Goal: Check status: Check status

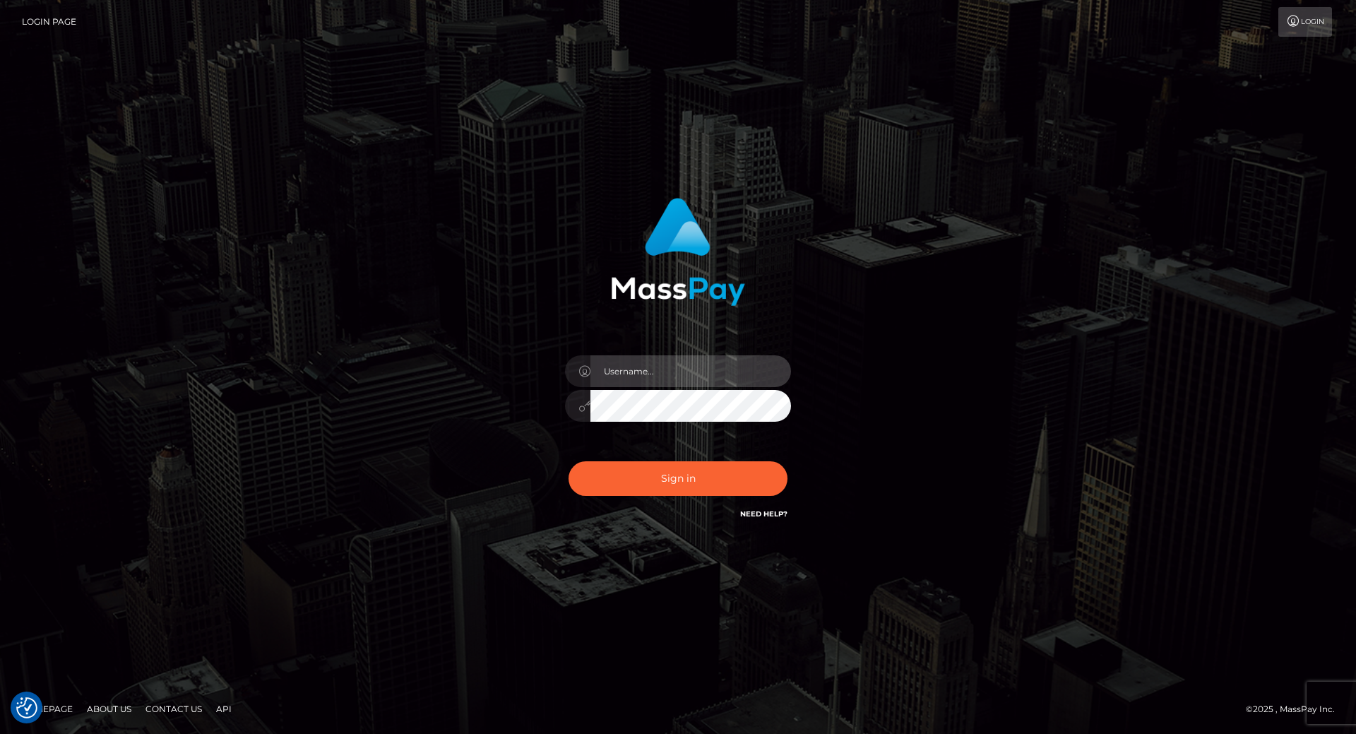
click at [626, 382] on input "text" at bounding box center [690, 371] width 201 height 32
type input "leslie.throne"
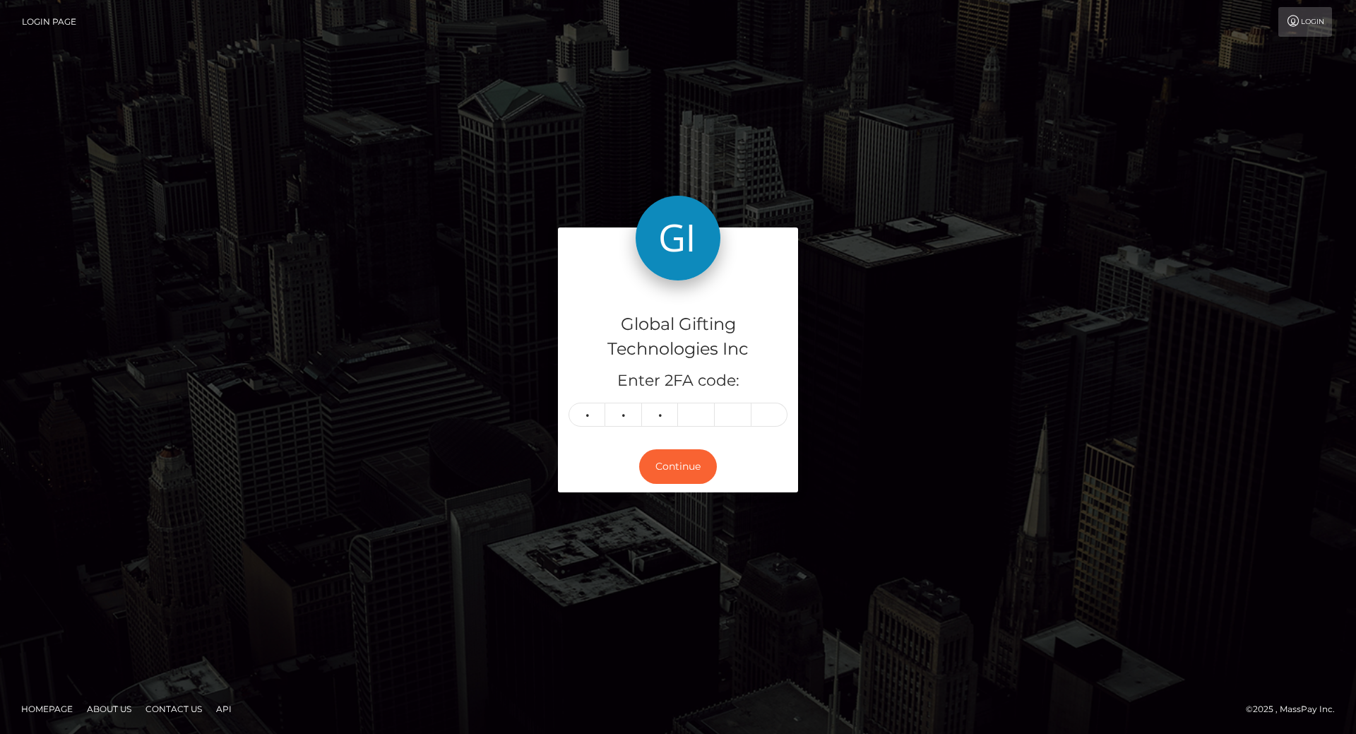
type input "9"
type input "7"
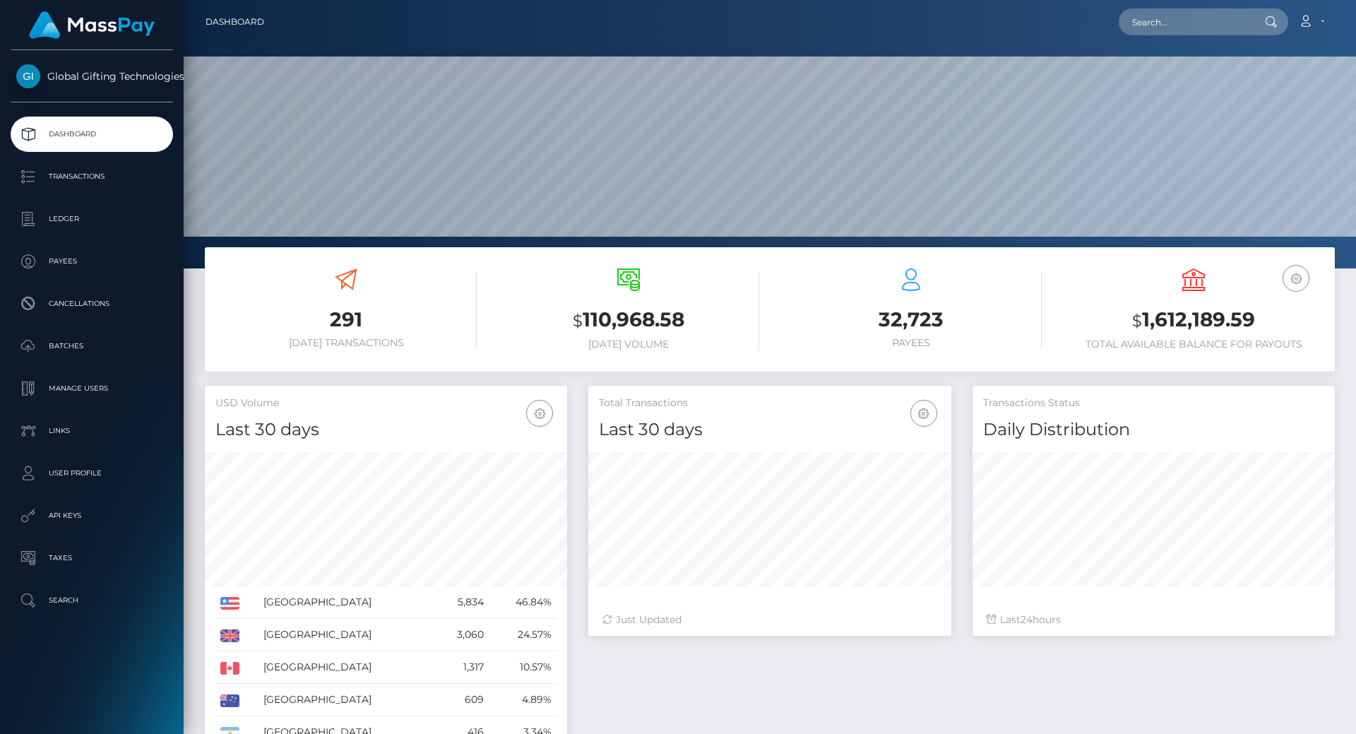
scroll to position [251, 363]
click at [1183, 327] on h3 "$ 1,612,189.59" at bounding box center [1193, 320] width 261 height 29
copy h3 "1,612,189.59"
click at [1183, 327] on h3 "$ 1,612,189.59" at bounding box center [1193, 320] width 261 height 29
